Goal: Check status: Check status

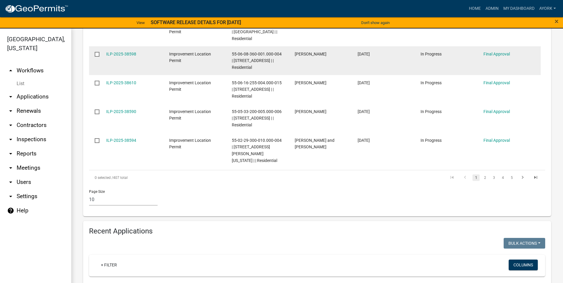
scroll to position [356, 0]
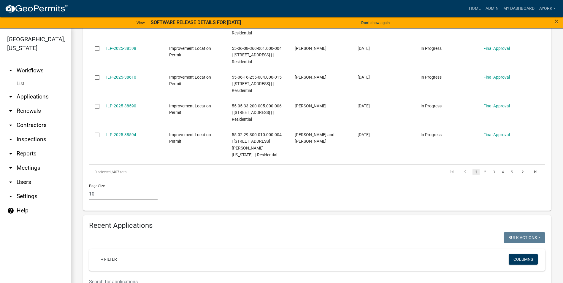
click at [126, 276] on input "text" at bounding box center [278, 282] width 379 height 12
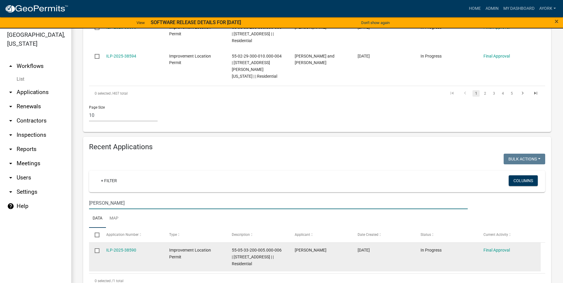
scroll to position [7, 0]
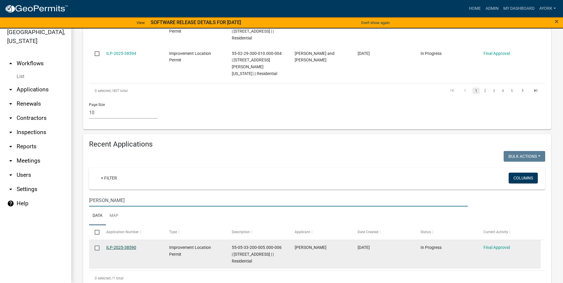
type input "[PERSON_NAME]"
click at [125, 245] on link "ILP-2025-38590" at bounding box center [121, 247] width 30 height 5
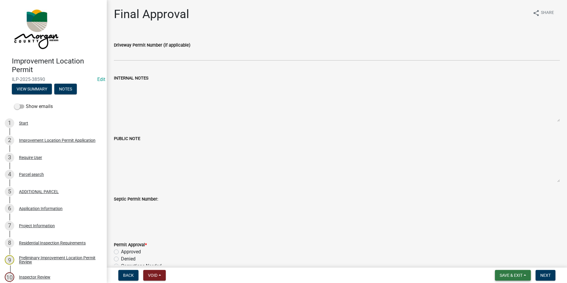
click at [515, 273] on span "Save & Exit" at bounding box center [511, 275] width 23 height 5
click at [507, 260] on button "Save & Exit" at bounding box center [507, 260] width 47 height 14
